Goal: Check status

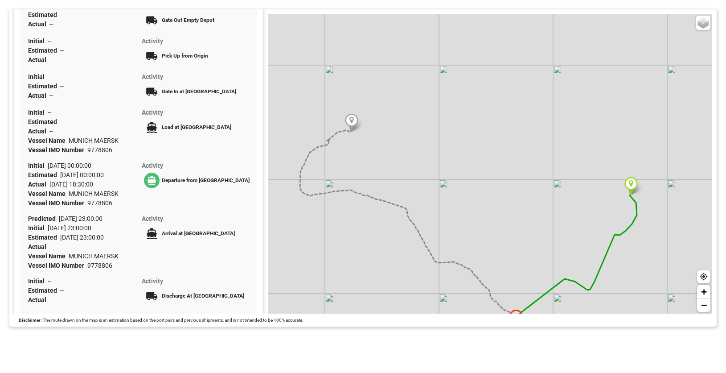
scroll to position [223, 0]
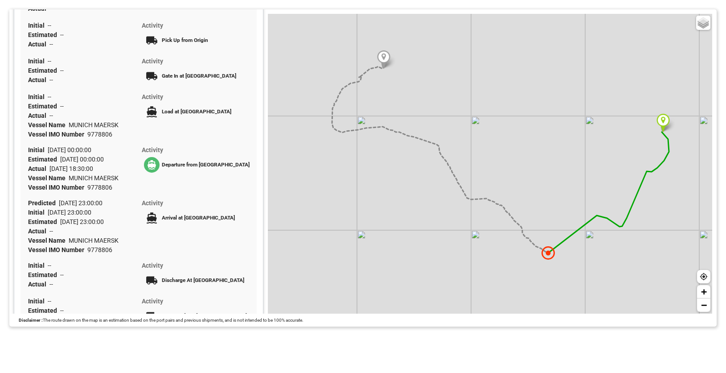
drag, startPoint x: 498, startPoint y: 237, endPoint x: 536, endPoint y: 158, distance: 87.1
click at [536, 158] on div "Basic Grayscale Streets Dark + −" at bounding box center [490, 163] width 444 height 299
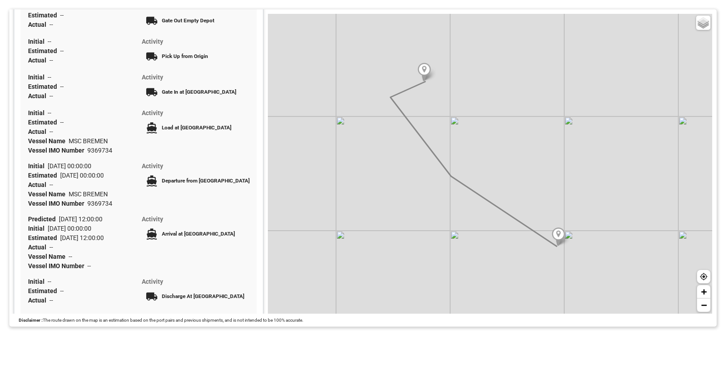
scroll to position [178, 0]
